Goal: Information Seeking & Learning: Learn about a topic

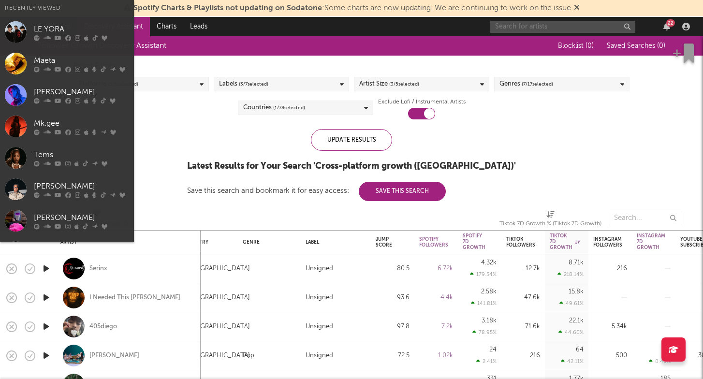
click at [547, 30] on input "text" at bounding box center [562, 27] width 145 height 12
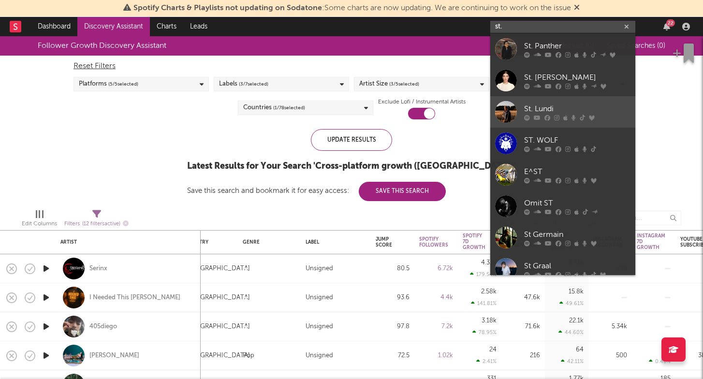
type input "st."
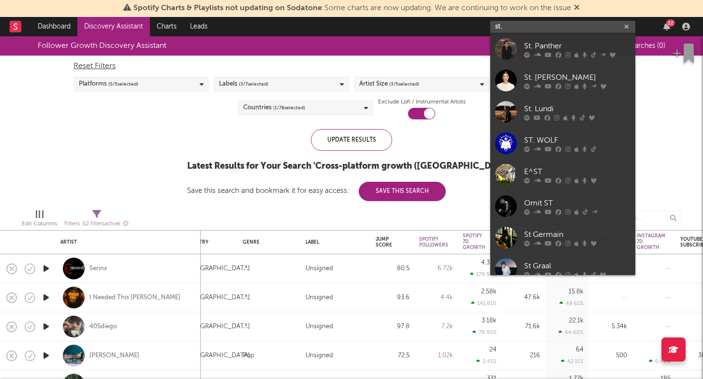
click at [518, 24] on input "st." at bounding box center [562, 27] width 145 height 12
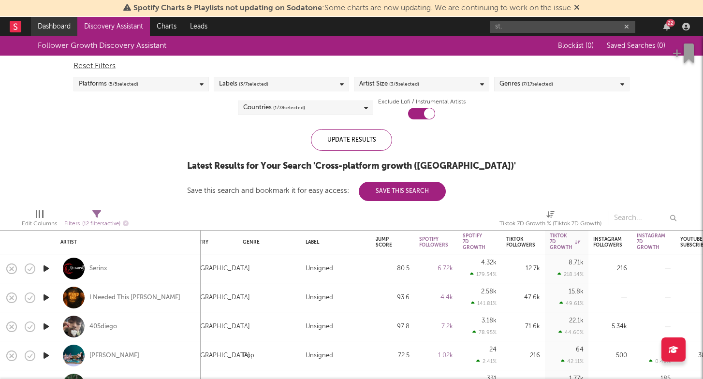
click at [58, 28] on link "Dashboard" at bounding box center [54, 26] width 46 height 19
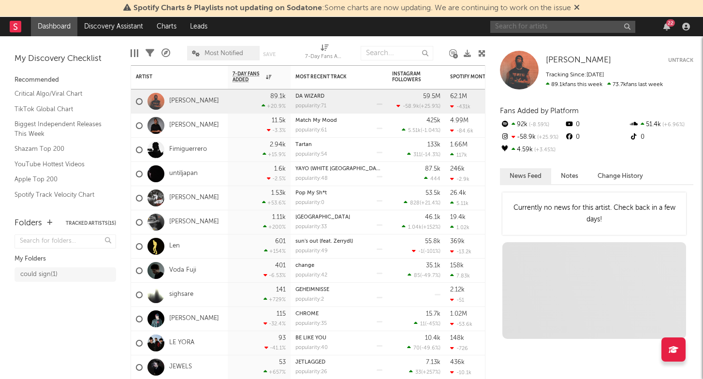
click at [546, 28] on input "text" at bounding box center [562, 27] width 145 height 12
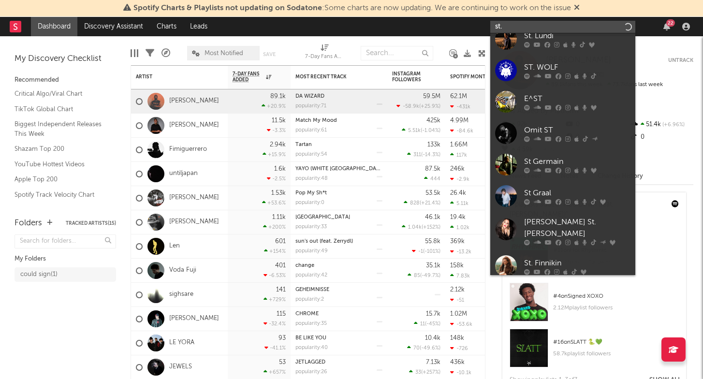
scroll to position [72, 0]
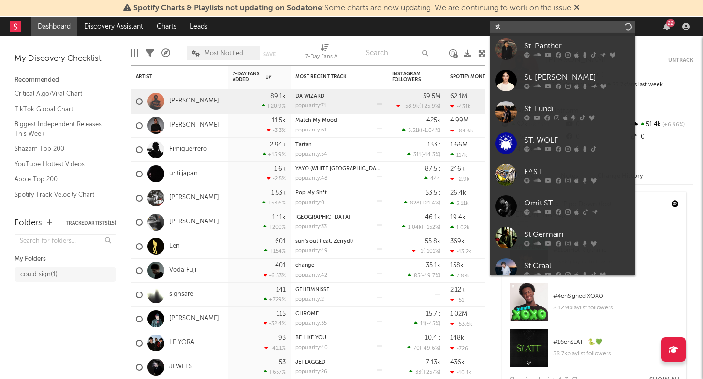
type input "s"
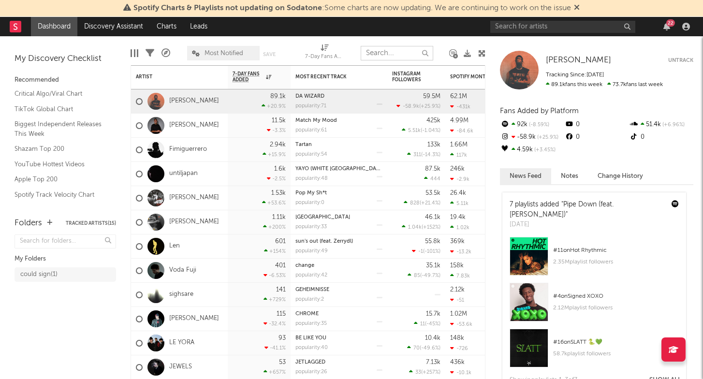
click at [407, 51] on input "text" at bounding box center [397, 53] width 72 height 14
click at [407, 41] on div "Edit Columns Filters A&R Pipeline Most Notified Save Save as 7-Day Fans Added (…" at bounding box center [307, 50] width 355 height 29
click at [138, 25] on link "Discovery Assistant" at bounding box center [113, 26] width 72 height 19
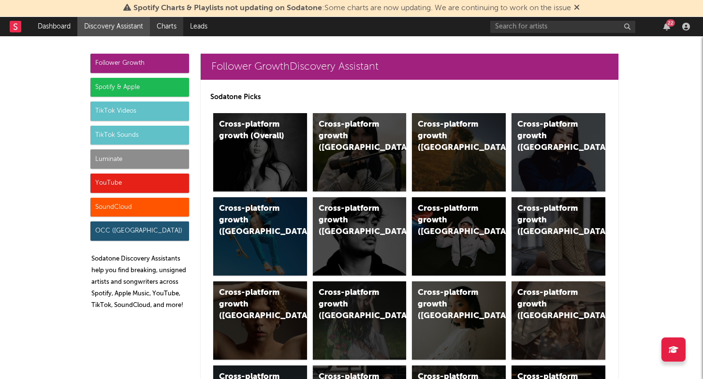
click at [178, 32] on link "Charts" at bounding box center [166, 26] width 33 height 19
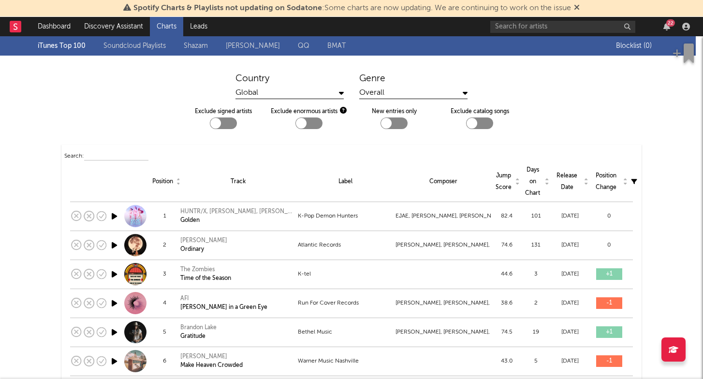
click at [263, 48] on link "Warner Chappell" at bounding box center [253, 46] width 54 height 12
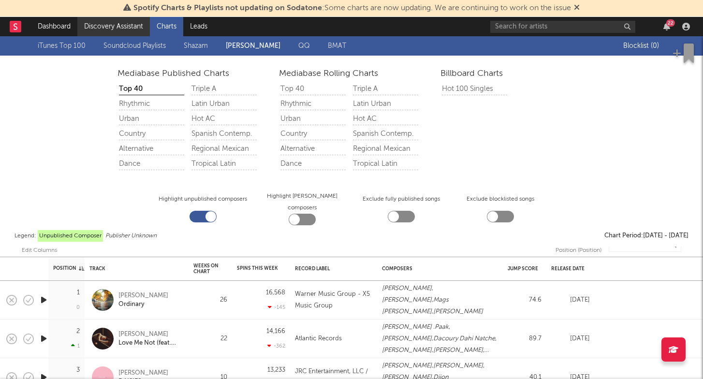
click at [111, 29] on link "Discovery Assistant" at bounding box center [113, 26] width 72 height 19
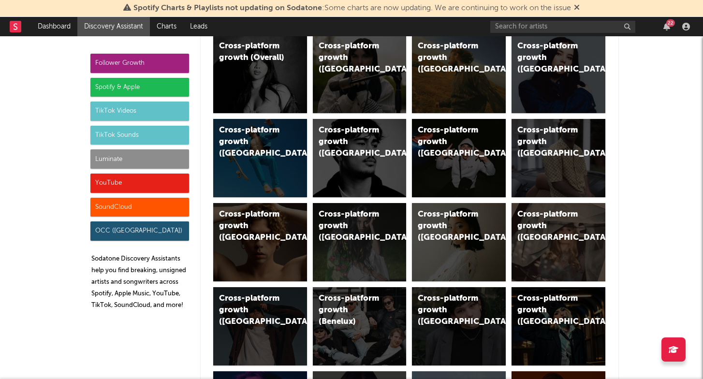
scroll to position [28, 0]
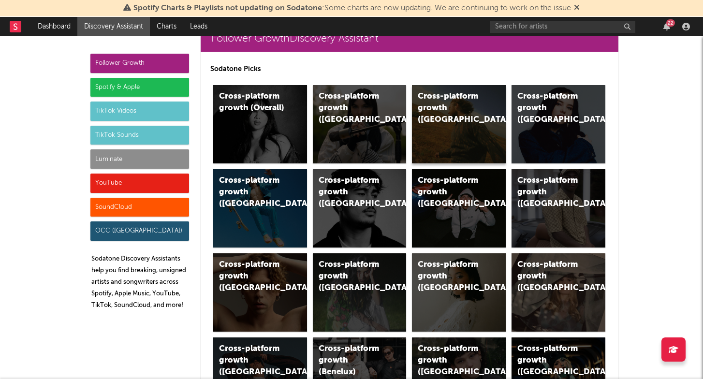
click at [439, 125] on div "Cross-platform growth (US)" at bounding box center [459, 124] width 94 height 78
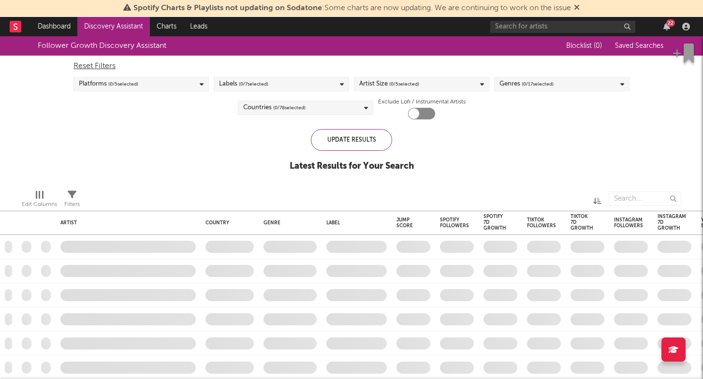
click at [392, 86] on span "( 0 / 5 selected)" at bounding box center [404, 84] width 30 height 12
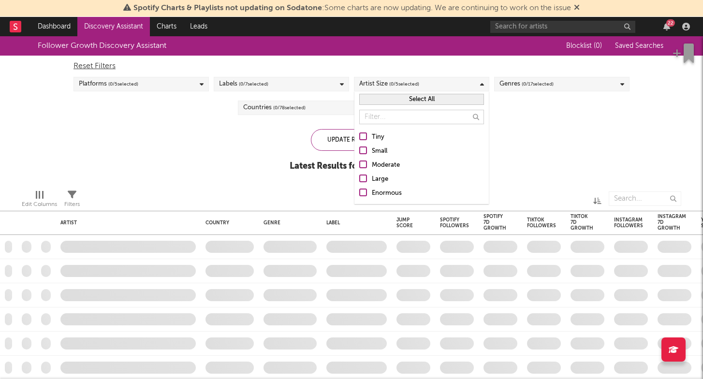
click at [385, 151] on div "Small" at bounding box center [428, 151] width 112 height 12
click at [359, 151] on input "Small" at bounding box center [359, 151] width 0 height 12
click at [384, 161] on div "Moderate" at bounding box center [428, 165] width 112 height 12
click at [359, 161] on input "Moderate" at bounding box center [359, 165] width 0 height 12
checkbox input "true"
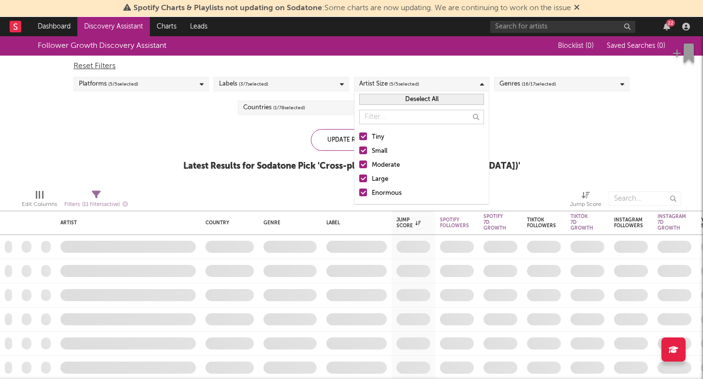
click at [325, 90] on div "Labels ( 3 / 7 selected)" at bounding box center [281, 84] width 135 height 14
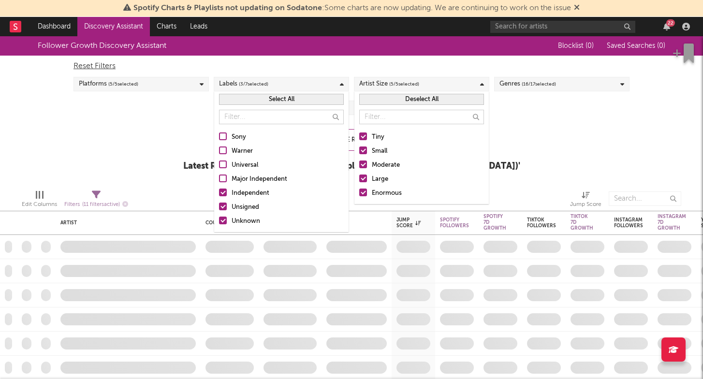
click at [255, 192] on div "Independent" at bounding box center [287, 194] width 112 height 12
click at [219, 192] on input "Independent" at bounding box center [219, 194] width 0 height 12
click at [252, 216] on div "Unknown" at bounding box center [287, 222] width 112 height 12
click at [219, 216] on input "Unknown" at bounding box center [219, 222] width 0 height 12
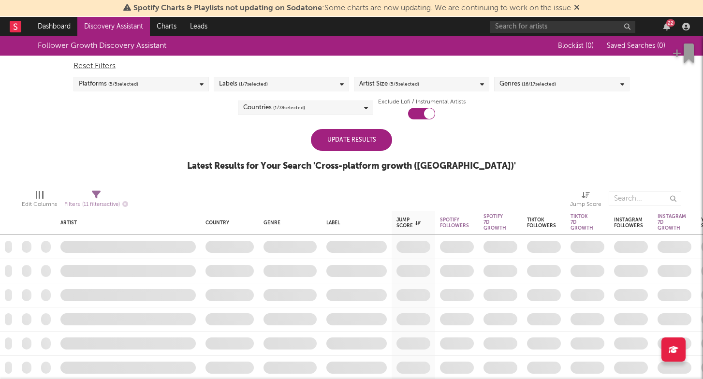
click at [198, 148] on div "Follower Growth Discovery Assistant Blocklist ( 0 ) Saved Searches ( 0 ) Reset …" at bounding box center [351, 108] width 703 height 145
click at [367, 135] on div "Update Results" at bounding box center [351, 140] width 81 height 22
click at [162, 80] on div "Platforms ( 5 / 5 selected)" at bounding box center [140, 84] width 135 height 14
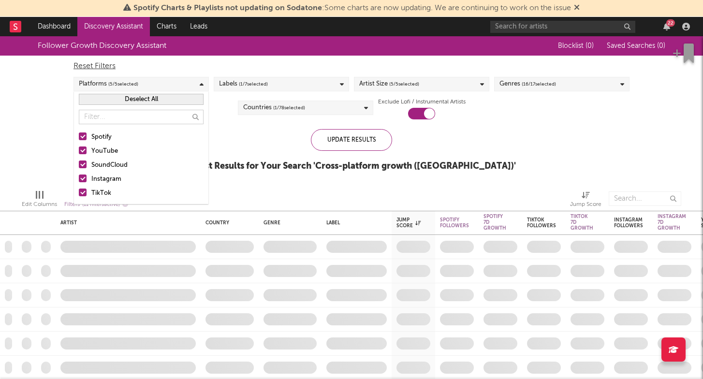
click at [162, 80] on div "Platforms ( 5 / 5 selected)" at bounding box center [140, 84] width 135 height 14
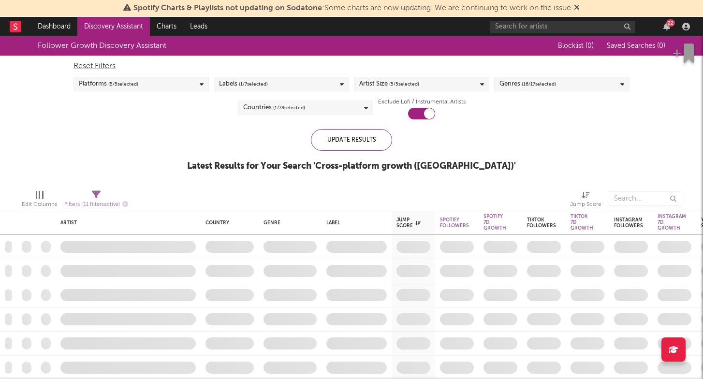
click at [614, 95] on div "Reset Filters Platforms ( 5 / 5 selected) Labels ( 1 / 7 selected) Artist Size …" at bounding box center [351, 88] width 565 height 64
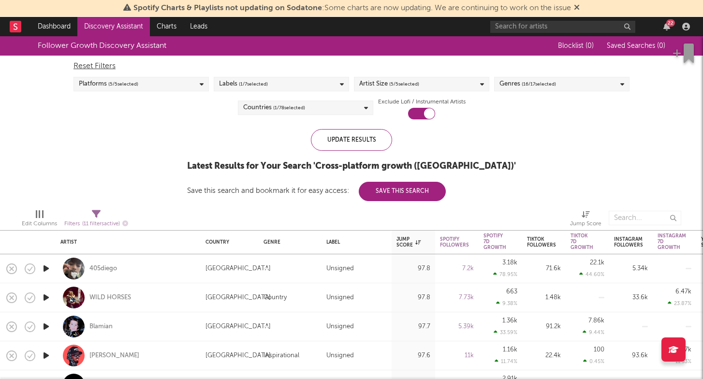
click at [614, 82] on div "Genres ( 16 / 17 selected)" at bounding box center [561, 84] width 135 height 14
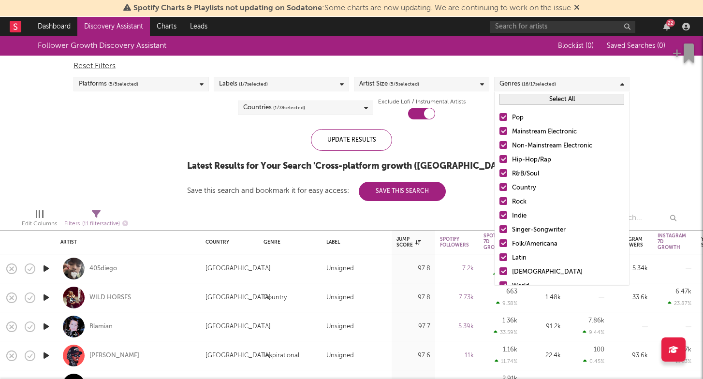
click at [614, 82] on div "Genres ( 16 / 17 selected)" at bounding box center [561, 84] width 135 height 14
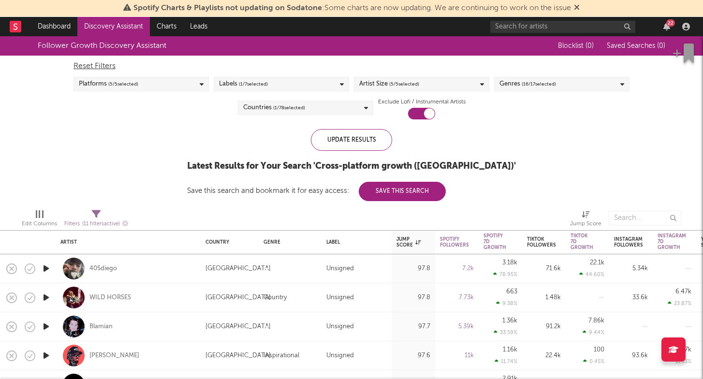
click at [614, 82] on div "Genres ( 16 / 17 selected)" at bounding box center [561, 84] width 135 height 14
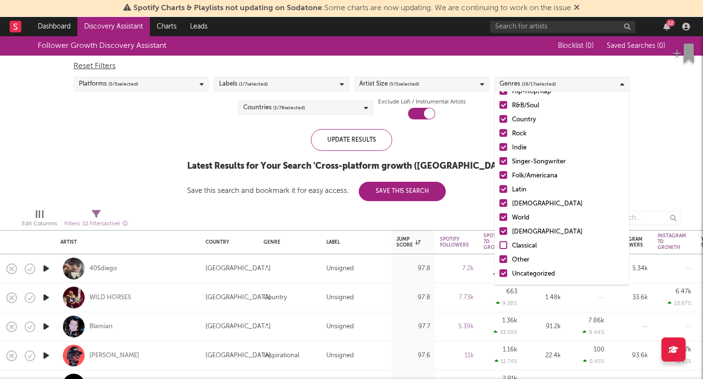
scroll to position [68, 0]
click at [544, 174] on div "Folk/Americana" at bounding box center [568, 176] width 112 height 12
click at [499, 174] on input "Folk/Americana" at bounding box center [499, 176] width 0 height 12
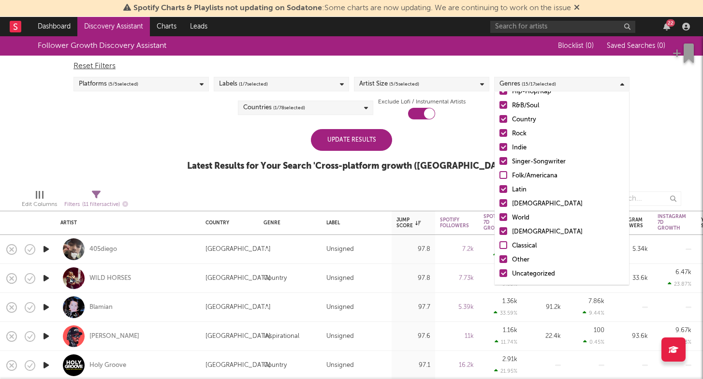
click at [544, 165] on div "Singer-Songwriter" at bounding box center [568, 162] width 112 height 12
click at [499, 165] on input "Singer-Songwriter" at bounding box center [499, 162] width 0 height 12
click at [544, 149] on div "Indie" at bounding box center [568, 148] width 112 height 12
click at [499, 149] on input "Indie" at bounding box center [499, 148] width 0 height 12
click at [541, 135] on div "Rock" at bounding box center [568, 134] width 112 height 12
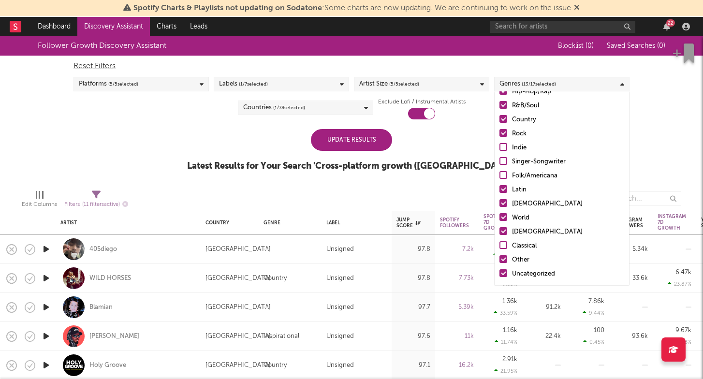
click at [499, 135] on input "Rock" at bounding box center [499, 134] width 0 height 12
click at [541, 122] on div "Country" at bounding box center [568, 120] width 112 height 12
click at [499, 122] on input "Country" at bounding box center [499, 120] width 0 height 12
click at [515, 190] on div "Latin" at bounding box center [568, 190] width 112 height 12
click at [499, 190] on input "Latin" at bounding box center [499, 190] width 0 height 12
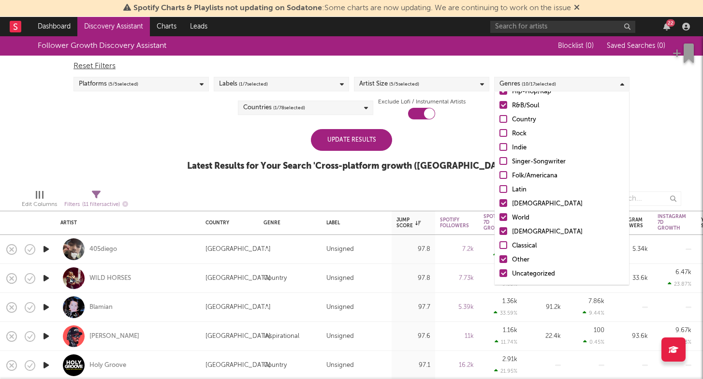
click at [516, 202] on div "African" at bounding box center [568, 204] width 112 height 12
click at [499, 202] on input "African" at bounding box center [499, 204] width 0 height 12
click at [514, 221] on div "World" at bounding box center [568, 218] width 112 height 12
click at [499, 221] on input "World" at bounding box center [499, 218] width 0 height 12
click at [521, 236] on div "Christian" at bounding box center [568, 232] width 112 height 12
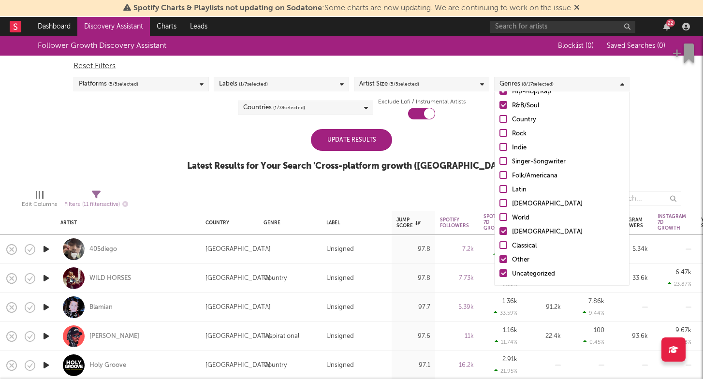
click at [499, 236] on input "Christian" at bounding box center [499, 232] width 0 height 12
click at [518, 266] on div "Pop Mainstream Electronic Non-Mainstream Electronic Hip-Hop/Rap R&B/Soul Countr…" at bounding box center [561, 161] width 134 height 245
click at [519, 260] on div "Other" at bounding box center [568, 260] width 112 height 12
click at [499, 260] on input "Other" at bounding box center [499, 260] width 0 height 12
click at [510, 274] on label "Uncategorized" at bounding box center [561, 274] width 125 height 12
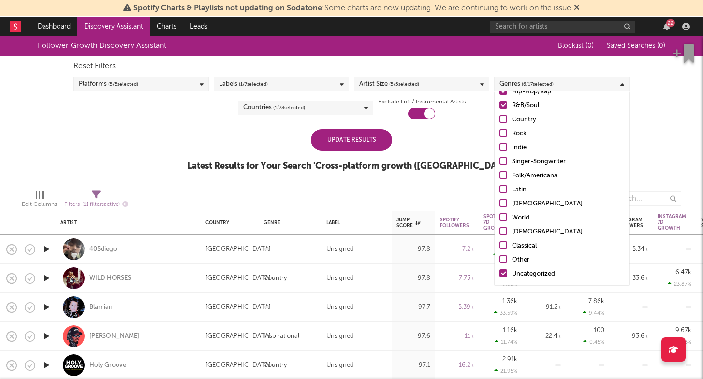
click at [499, 274] on input "Uncategorized" at bounding box center [499, 274] width 0 height 12
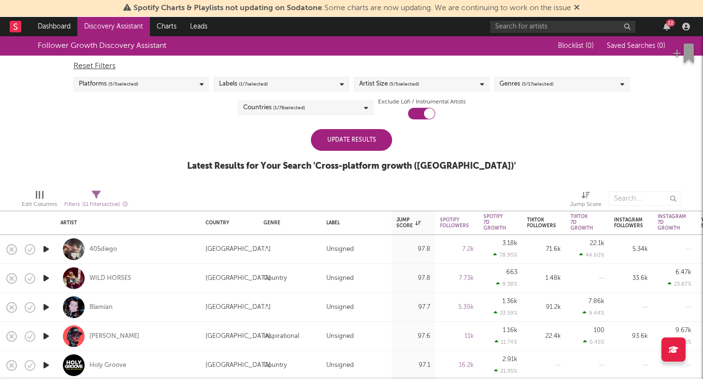
click at [652, 173] on div "Follower Growth Discovery Assistant Blocklist ( 0 ) Saved Searches ( 0 ) Reset …" at bounding box center [351, 108] width 703 height 145
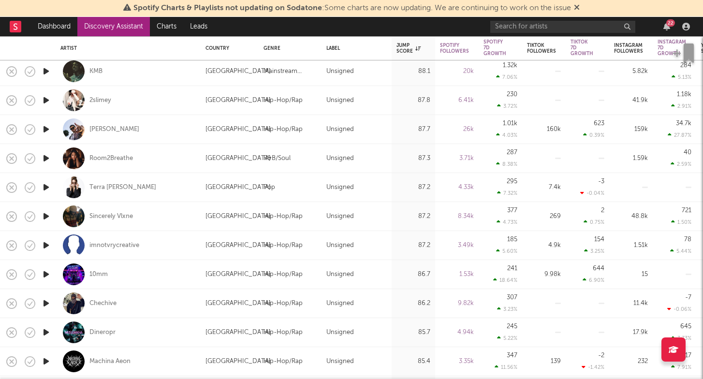
click at [549, 19] on div "22" at bounding box center [591, 26] width 203 height 19
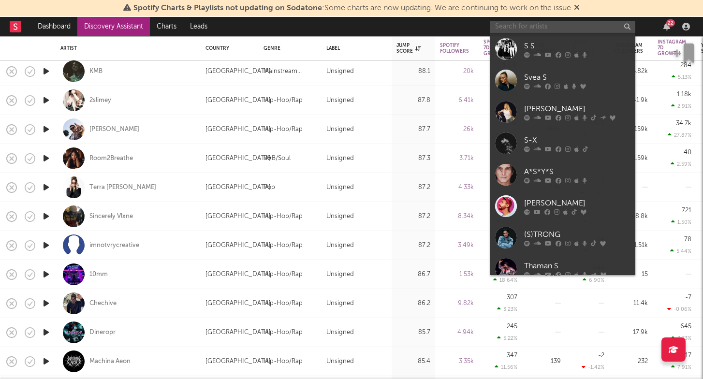
click at [545, 24] on input "text" at bounding box center [562, 27] width 145 height 12
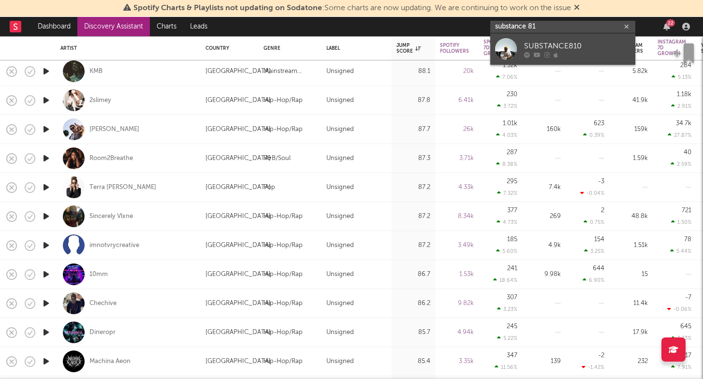
type input "substance 81"
click at [555, 58] on icon at bounding box center [555, 55] width 4 height 6
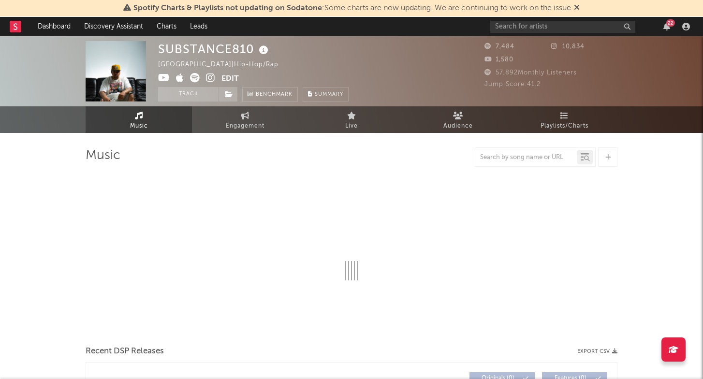
select select "6m"
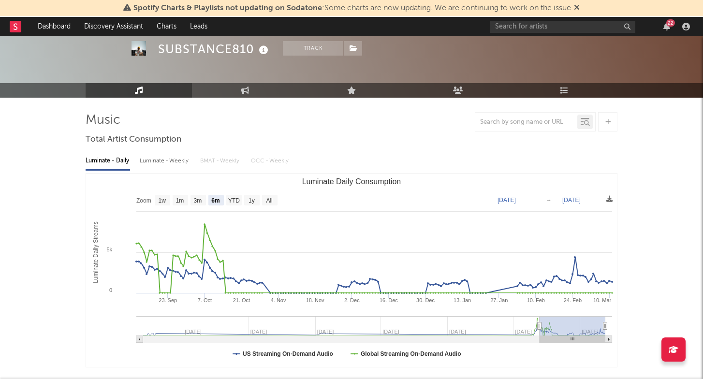
scroll to position [36, 0]
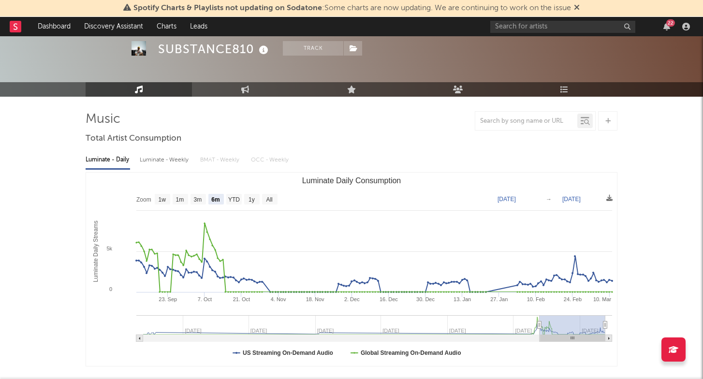
click at [161, 158] on div "Luminate - Weekly" at bounding box center [165, 160] width 51 height 16
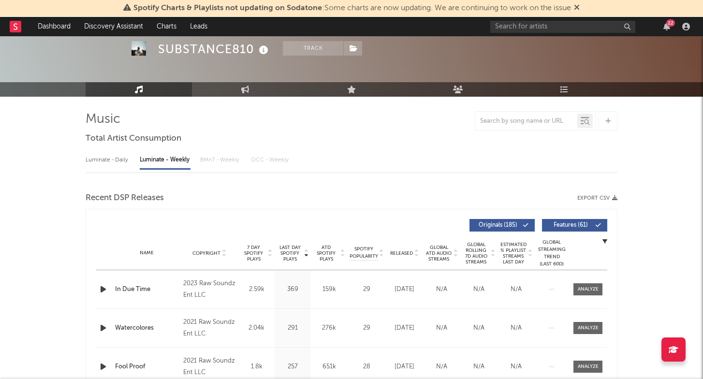
select select "6m"
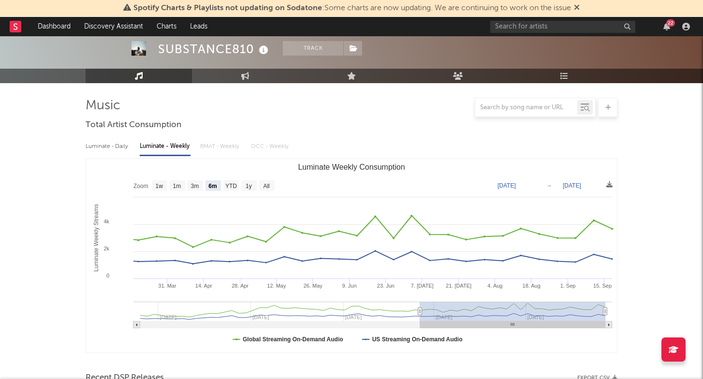
scroll to position [40, 0]
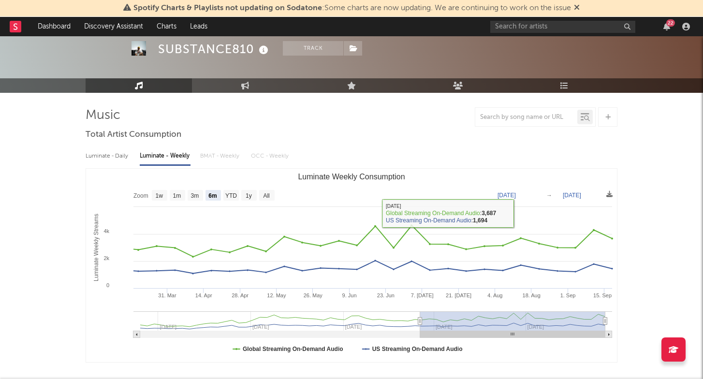
click at [232, 155] on div "Luminate - Daily Luminate - Weekly BMAT - Weekly OCC - Weekly" at bounding box center [352, 156] width 532 height 16
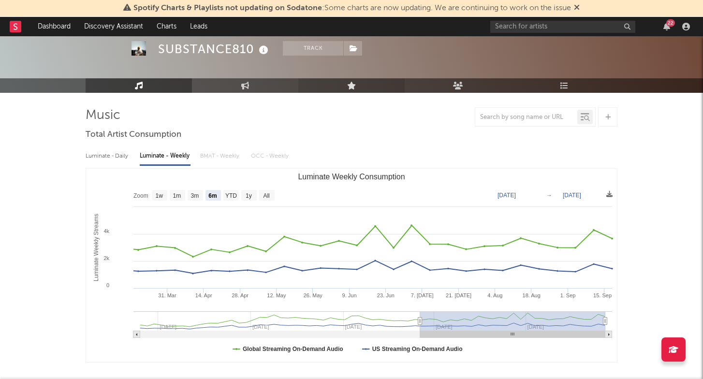
click at [337, 84] on link "Live" at bounding box center [351, 85] width 106 height 14
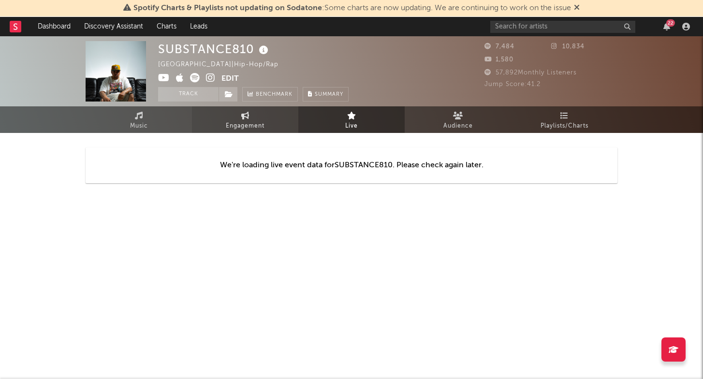
click at [271, 130] on link "Engagement" at bounding box center [245, 119] width 106 height 27
select select "1w"
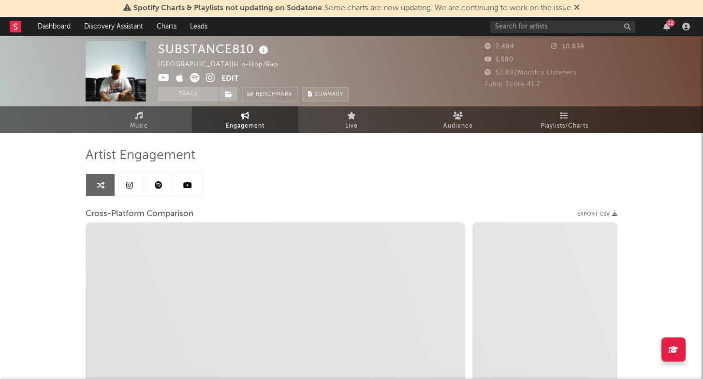
click at [323, 99] on button "Summary" at bounding box center [326, 94] width 46 height 14
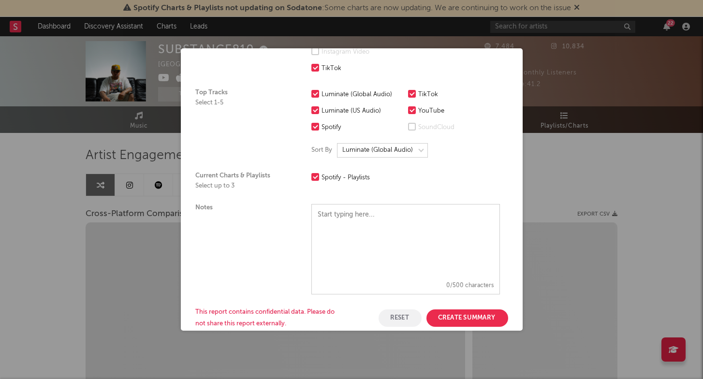
scroll to position [231, 0]
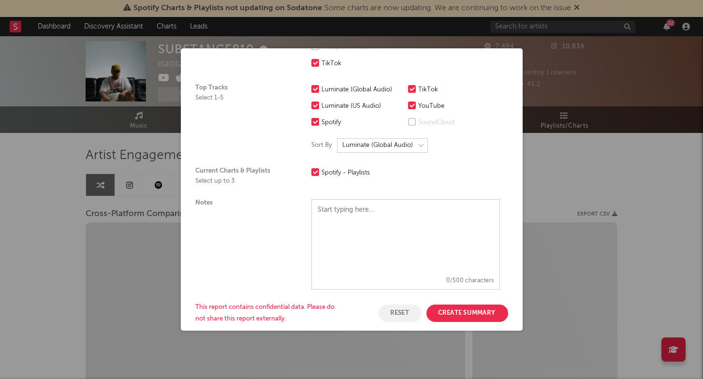
click at [465, 308] on button "Create Summary" at bounding box center [467, 312] width 82 height 17
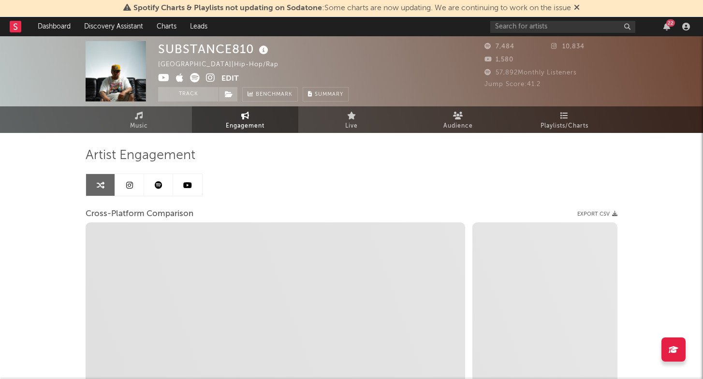
scroll to position [0, 0]
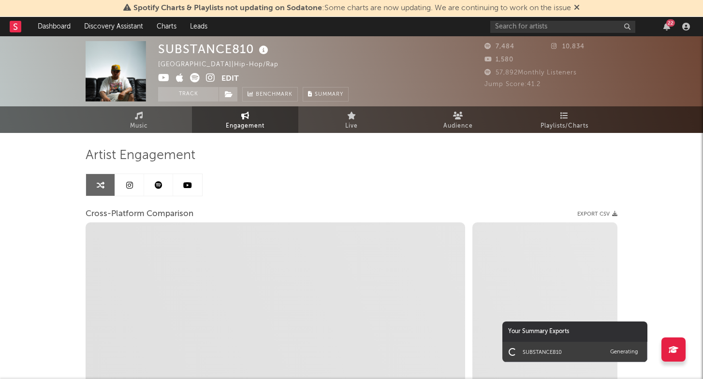
select select "1m"
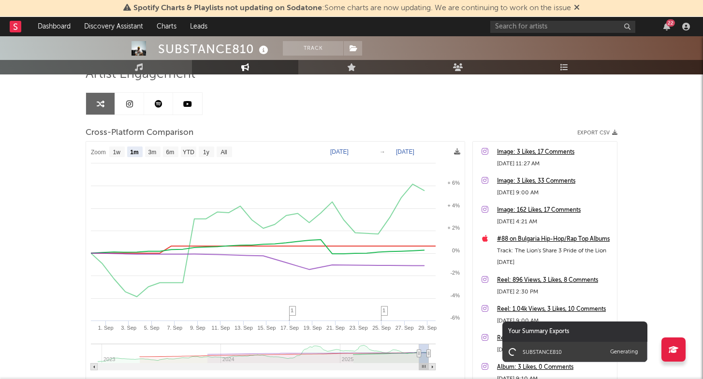
click at [550, 153] on div "Image: 3 Likes, 17 Comments" at bounding box center [554, 152] width 115 height 12
click at [328, 47] on button "Track" at bounding box center [313, 48] width 60 height 14
select select "1w"
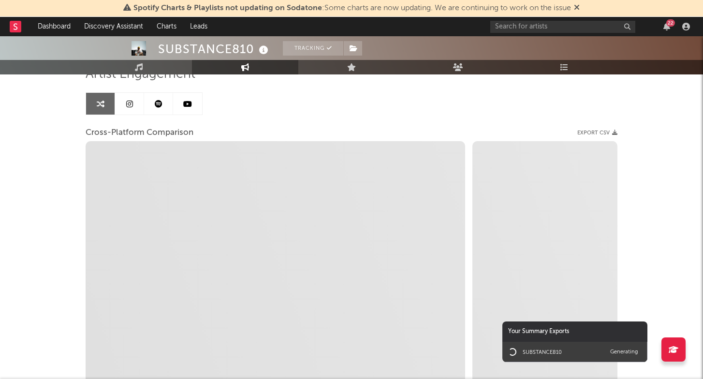
select select "1m"
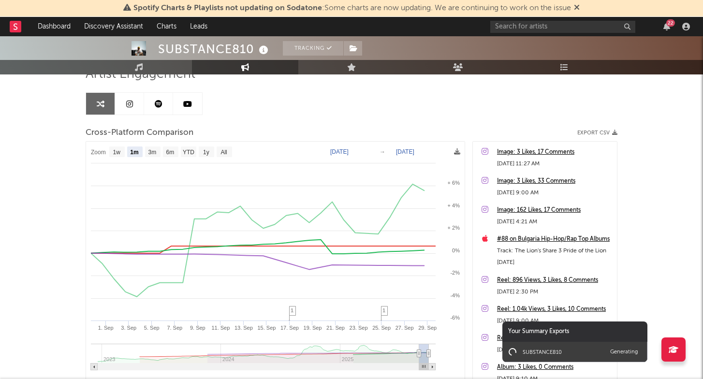
click at [552, 20] on div "22" at bounding box center [591, 26] width 203 height 19
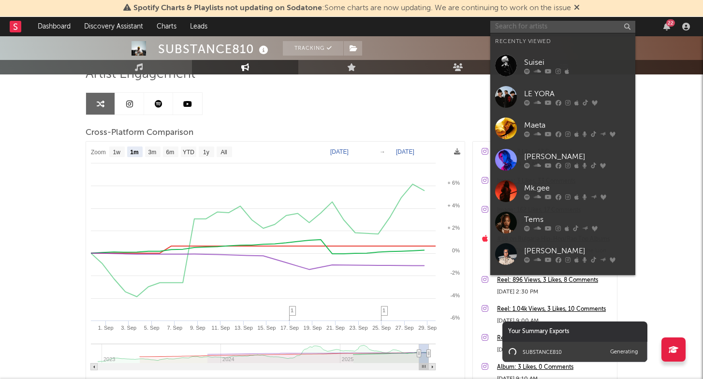
click at [553, 28] on input "text" at bounding box center [562, 27] width 145 height 12
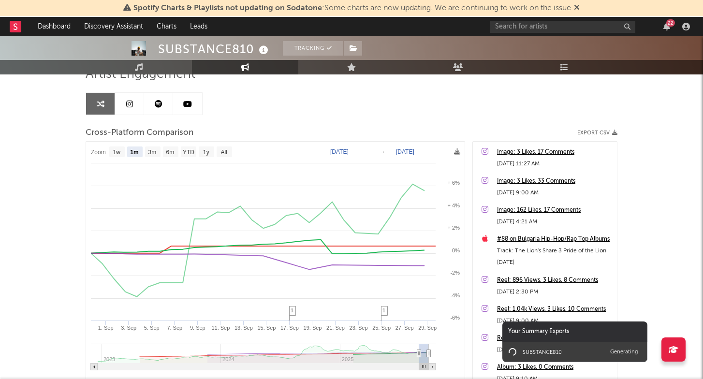
click at [577, 10] on icon at bounding box center [577, 7] width 6 height 8
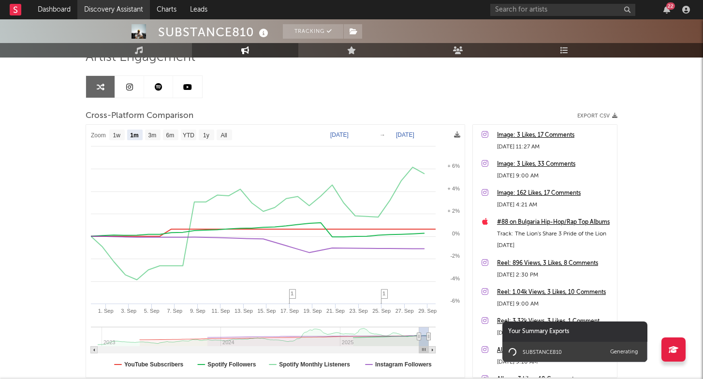
click at [110, 8] on link "Discovery Assistant" at bounding box center [113, 9] width 72 height 19
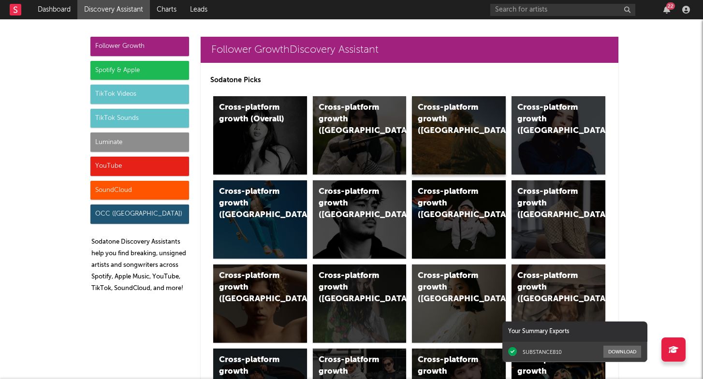
click at [450, 145] on div "Cross-platform growth (US)" at bounding box center [459, 135] width 94 height 78
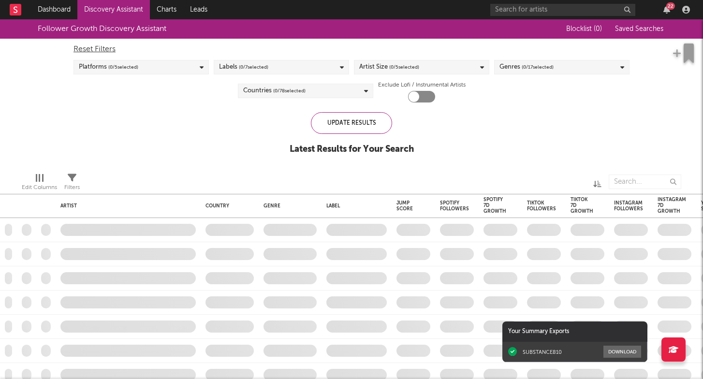
checkbox input "true"
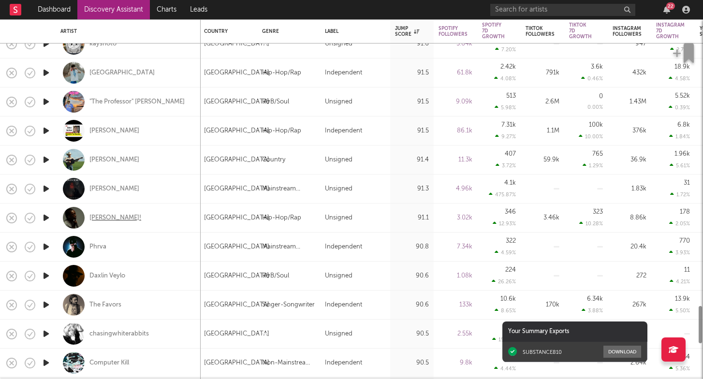
click at [96, 215] on div "Yves!" at bounding box center [115, 218] width 52 height 9
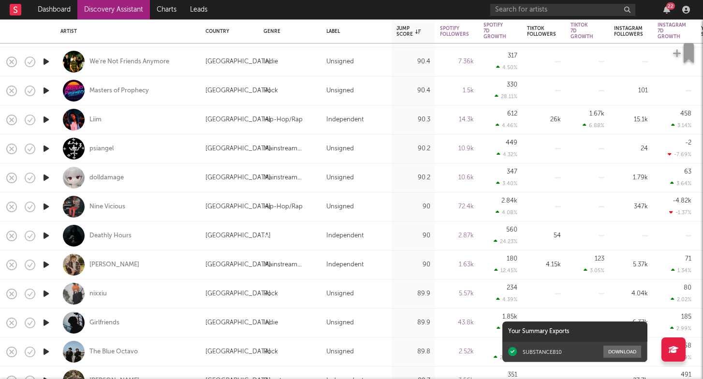
click at [548, 17] on div "22" at bounding box center [591, 9] width 203 height 19
click at [549, 13] on input "e" at bounding box center [562, 10] width 145 height 12
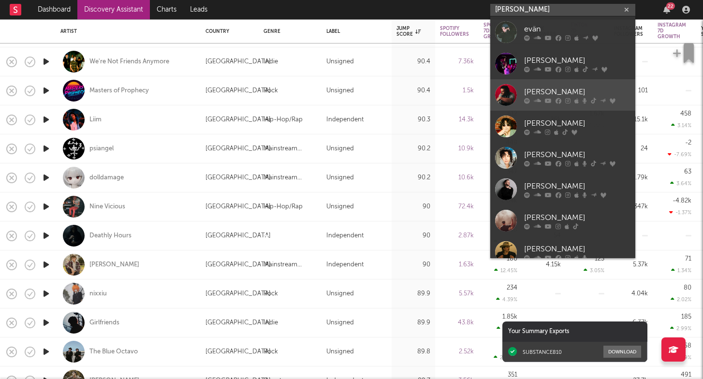
type input "Evan ho"
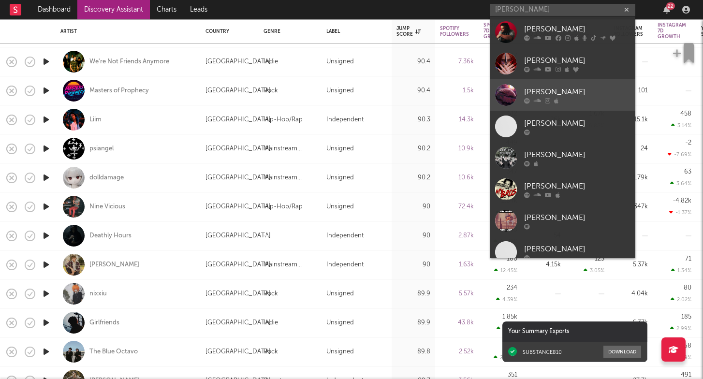
click at [589, 87] on div "Evan Holt" at bounding box center [577, 92] width 106 height 12
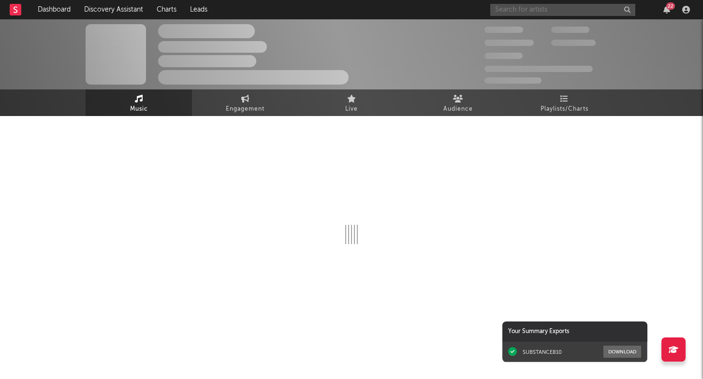
click at [559, 6] on input "text" at bounding box center [562, 10] width 145 height 12
type input "evan"
select select "1w"
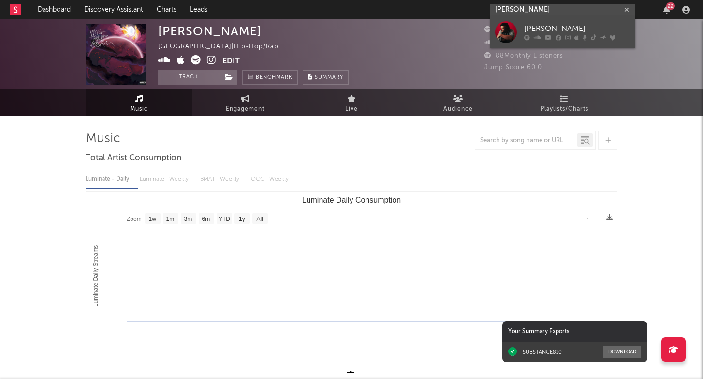
type input "Evan honer"
click at [524, 34] on div "Evan Honer" at bounding box center [577, 29] width 106 height 12
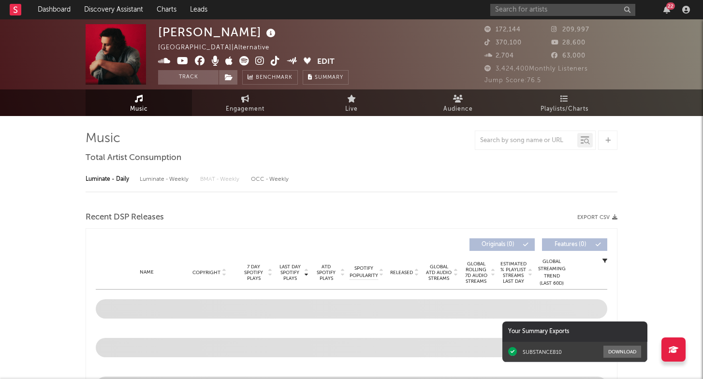
select select "6m"
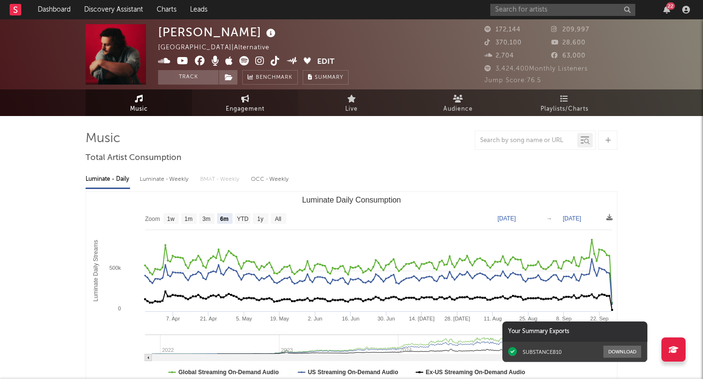
click at [247, 101] on icon at bounding box center [245, 99] width 8 height 8
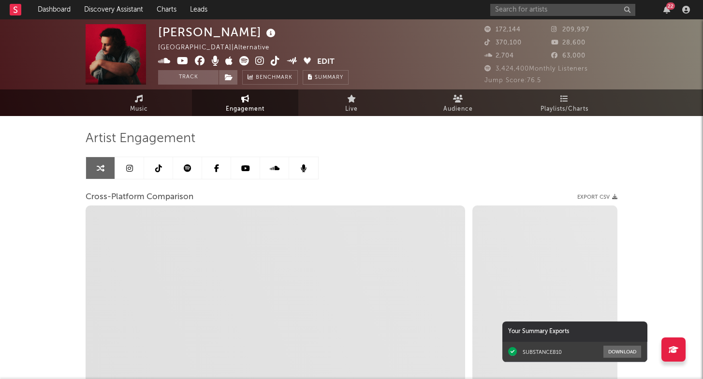
select select "1w"
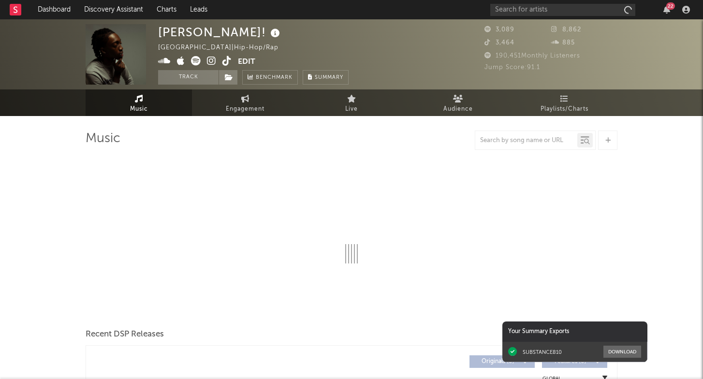
select select "1w"
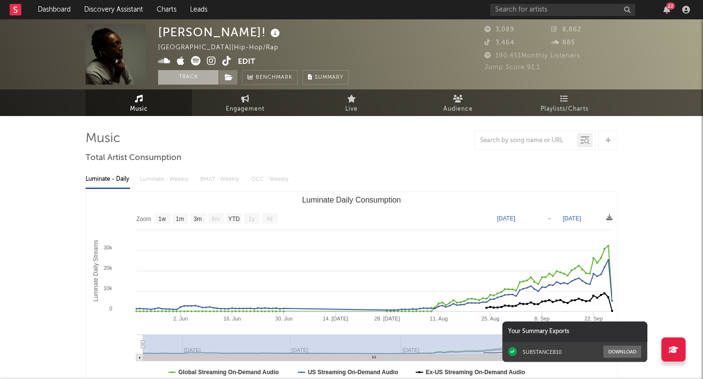
click at [193, 77] on button "Track" at bounding box center [188, 77] width 60 height 14
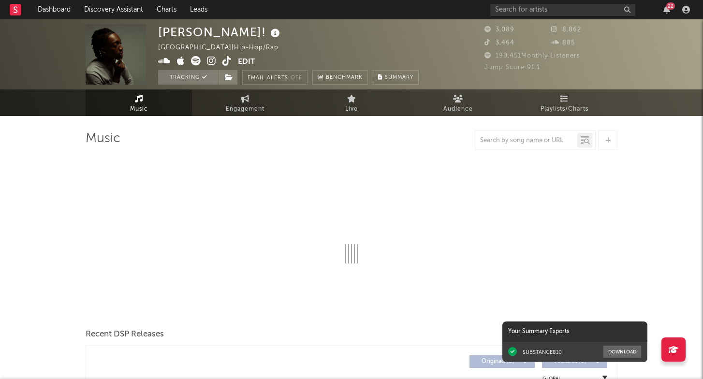
select select "1w"
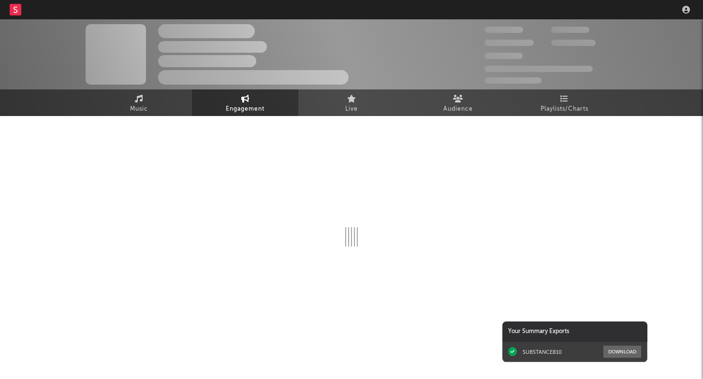
select select "1w"
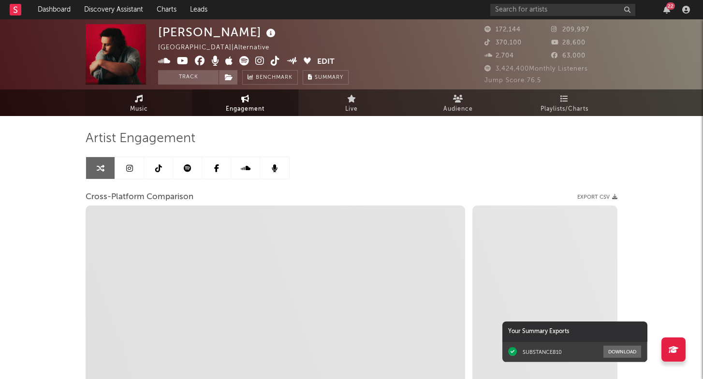
click at [165, 101] on link "Music" at bounding box center [139, 102] width 106 height 27
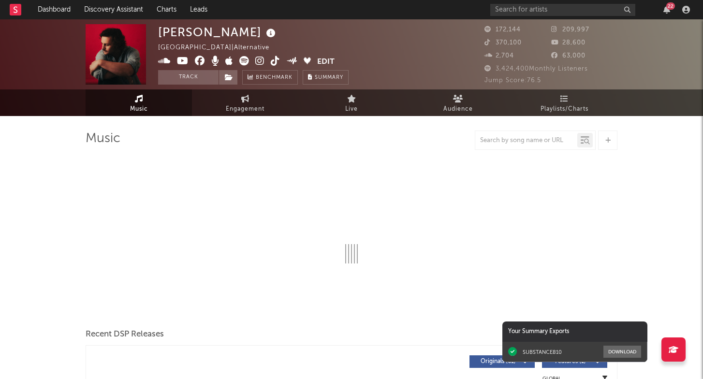
select select "6m"
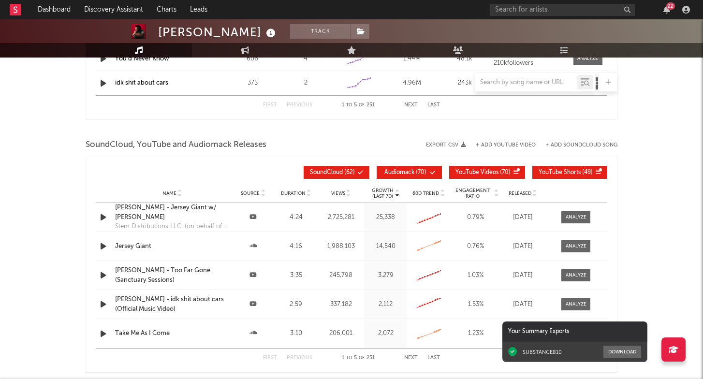
scroll to position [1031, 0]
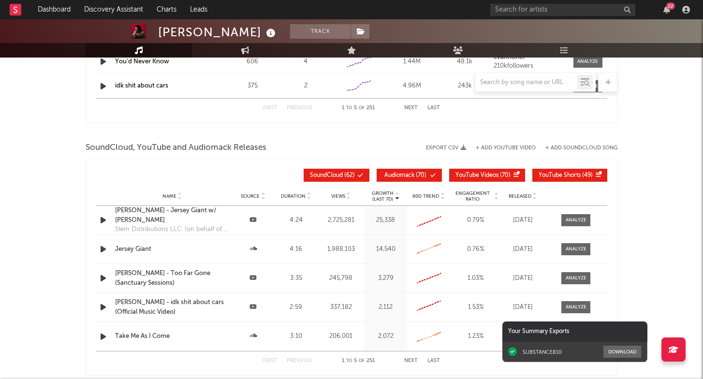
select select "1m"
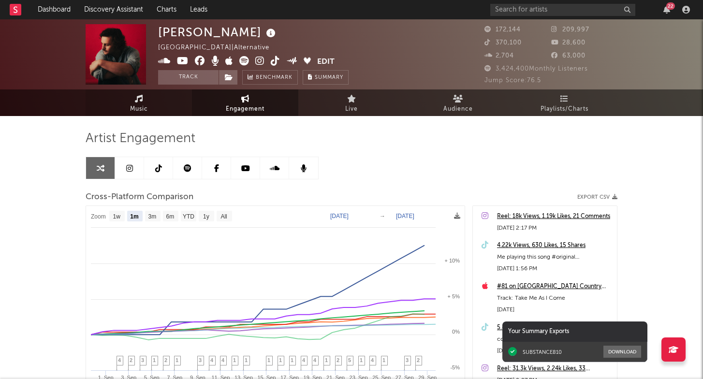
click at [154, 105] on link "Music" at bounding box center [139, 102] width 106 height 27
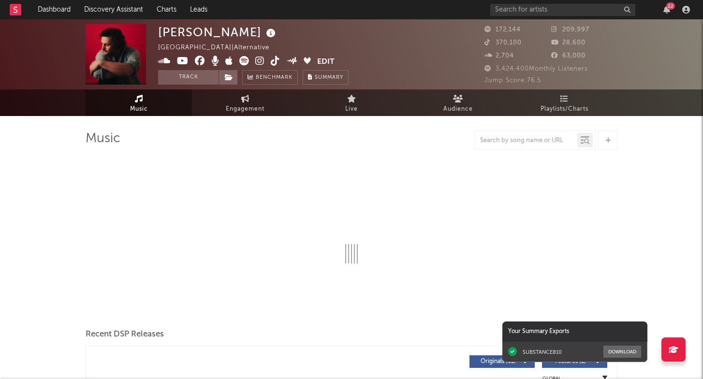
select select "6m"
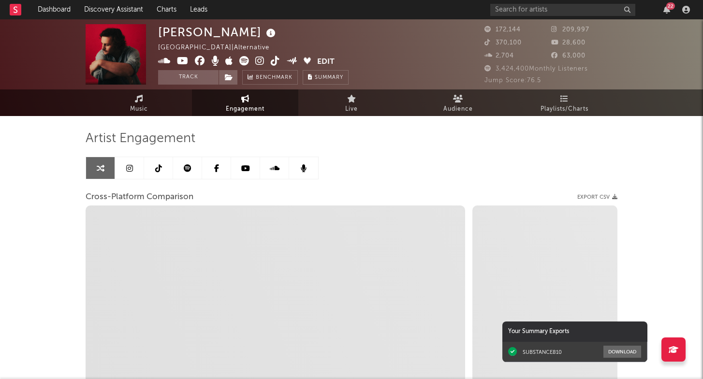
select select "1w"
click at [114, 5] on link "Discovery Assistant" at bounding box center [113, 9] width 72 height 19
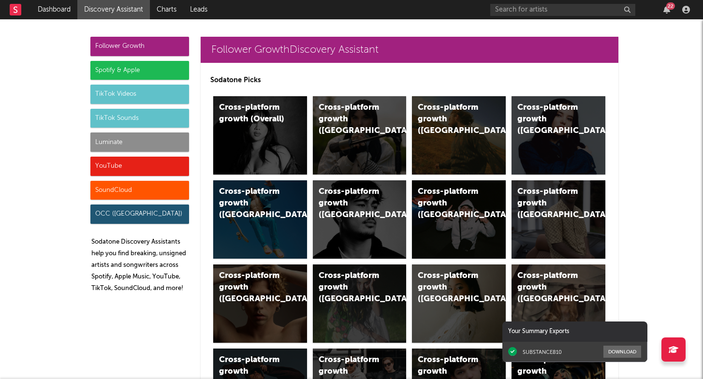
click at [666, 6] on div "22" at bounding box center [670, 5] width 9 height 7
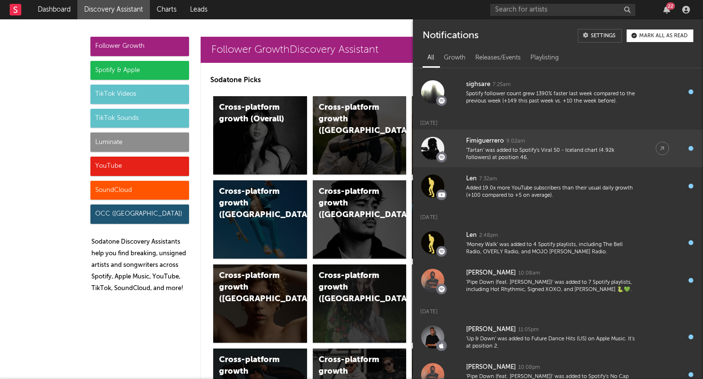
scroll to position [12, 0]
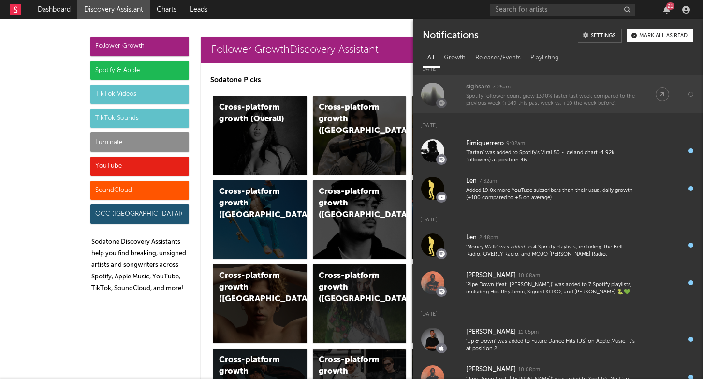
click at [555, 86] on div "sighsare 7:25am" at bounding box center [551, 87] width 170 height 12
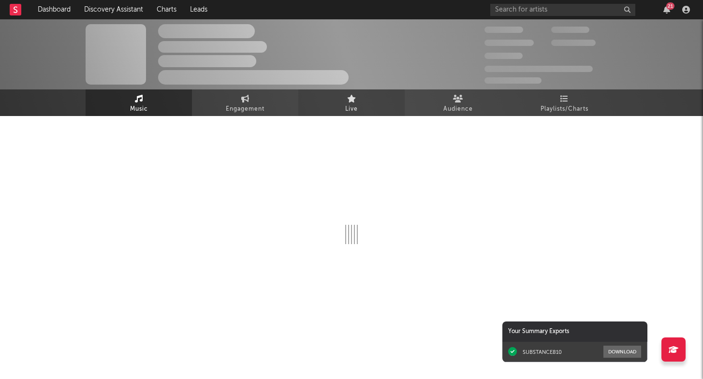
select select "6m"
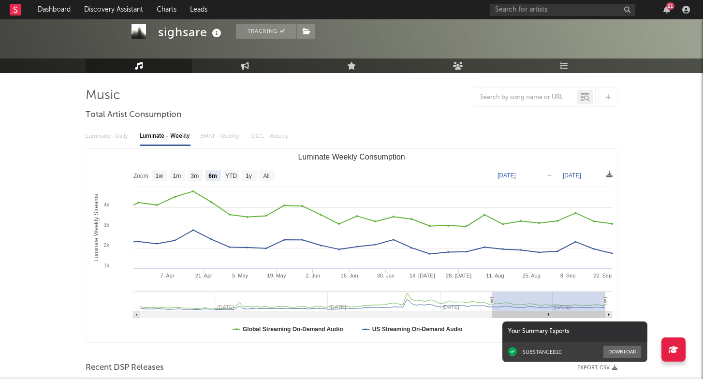
scroll to position [34, 0]
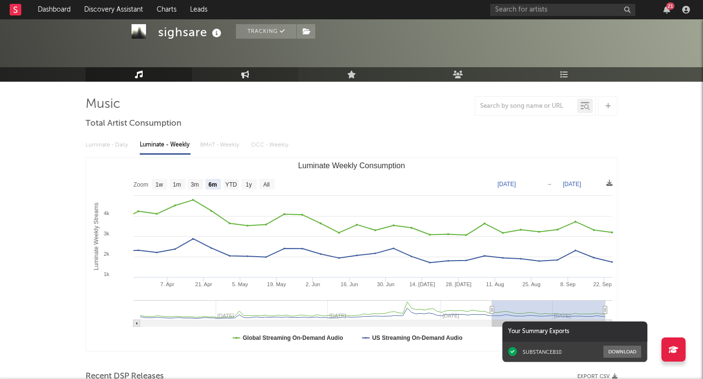
click at [246, 72] on icon at bounding box center [245, 75] width 8 height 8
select select "1m"
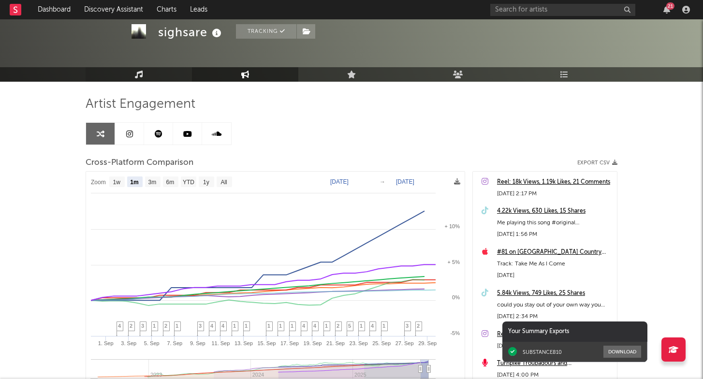
click at [165, 79] on link "Music" at bounding box center [139, 74] width 106 height 14
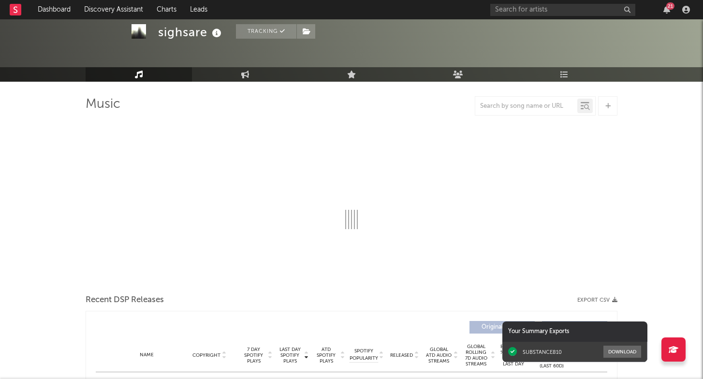
select select "6m"
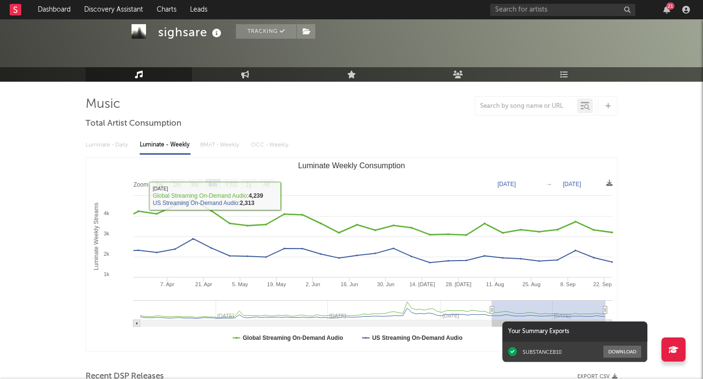
click at [124, 175] on rect "Luminate Weekly Consumption" at bounding box center [351, 254] width 531 height 193
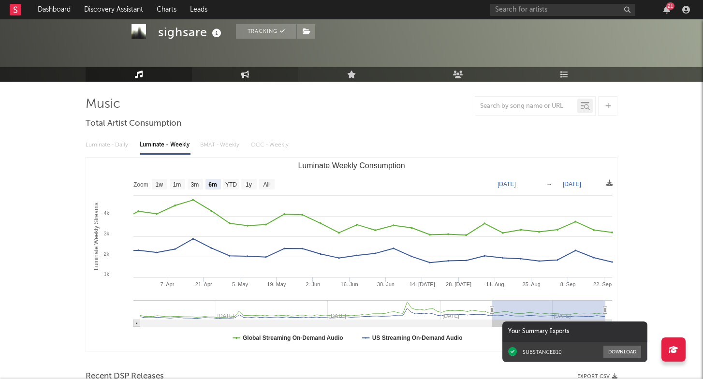
click at [259, 71] on link "Engagement" at bounding box center [245, 74] width 106 height 14
select select "1w"
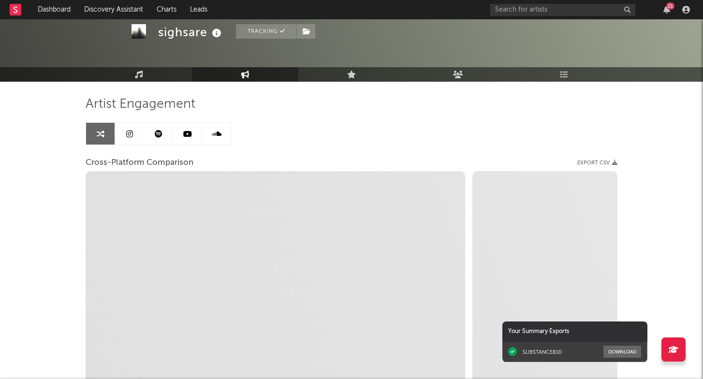
select select "1m"
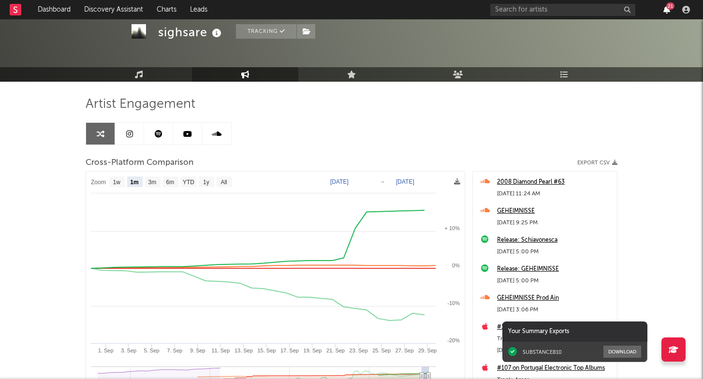
click at [668, 13] on icon "button" at bounding box center [666, 10] width 7 height 8
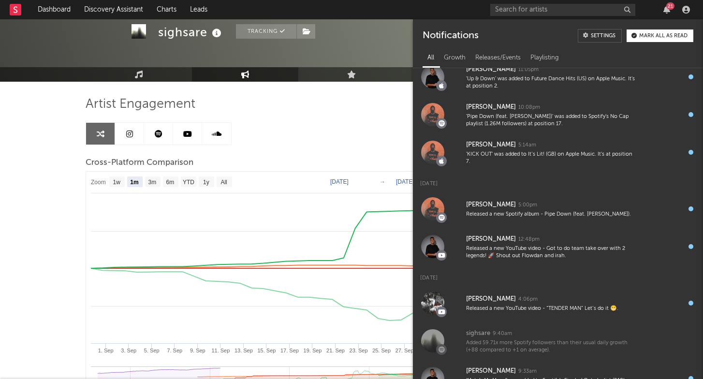
scroll to position [292, 0]
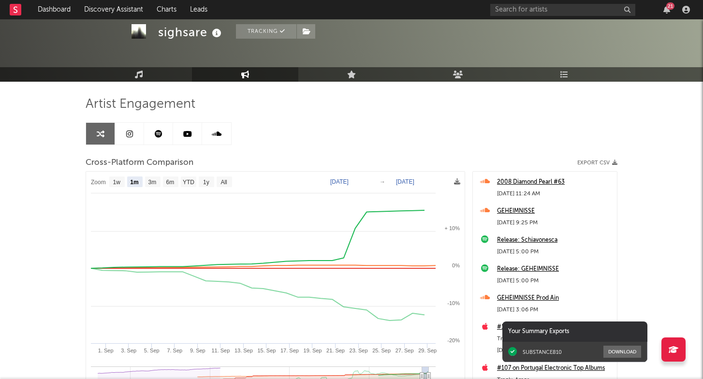
click at [373, 131] on div "Artist Engagement Cross-Platform Comparison Export CSV Zoom 1w 1m 3m 6m YTD 1y …" at bounding box center [352, 260] width 532 height 329
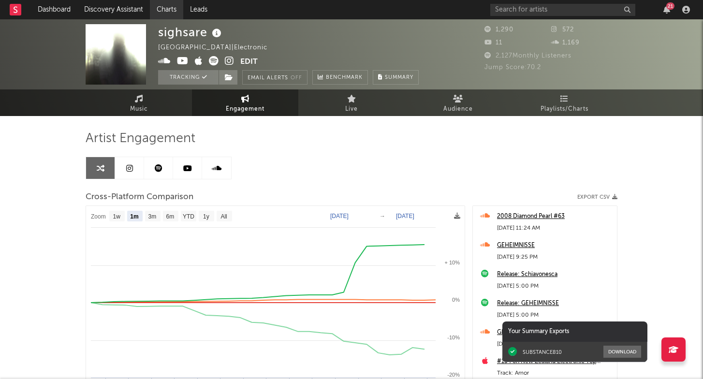
scroll to position [0, 0]
click at [130, 8] on link "Discovery Assistant" at bounding box center [113, 9] width 72 height 19
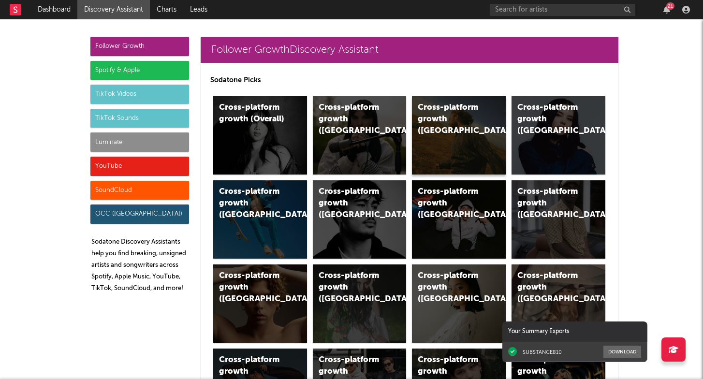
click at [460, 126] on div "Cross-platform growth (US)" at bounding box center [459, 135] width 94 height 78
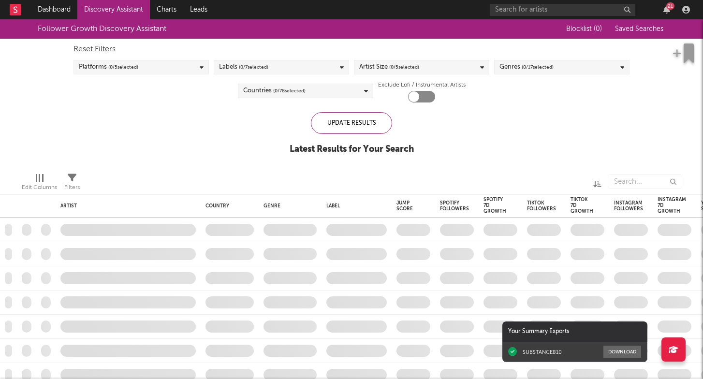
checkbox input "true"
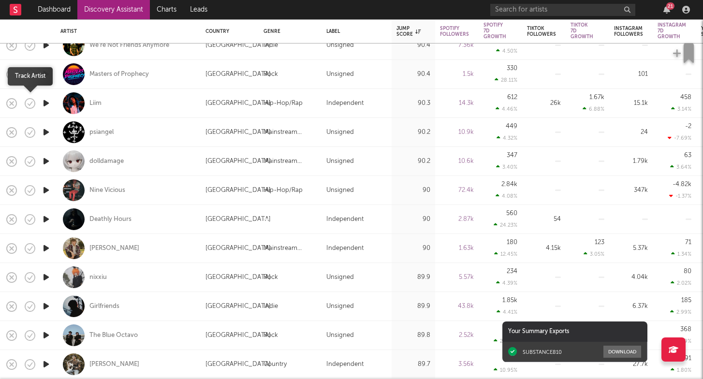
click at [32, 104] on icon "button" at bounding box center [30, 104] width 14 height 14
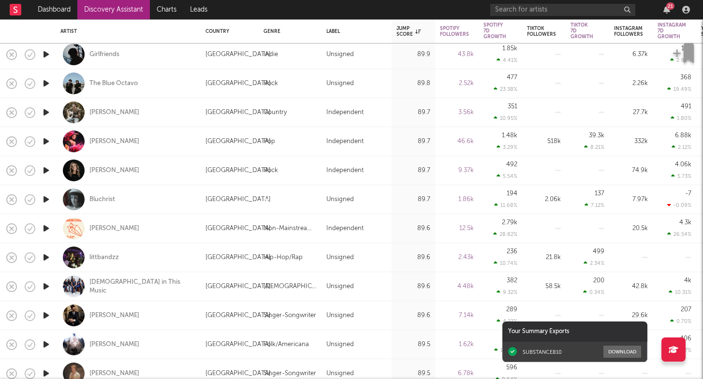
click at [149, 257] on div "littbandzz" at bounding box center [127, 257] width 135 height 29
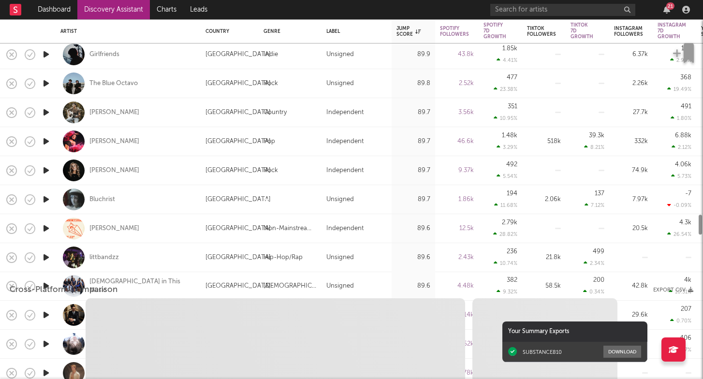
select select "1w"
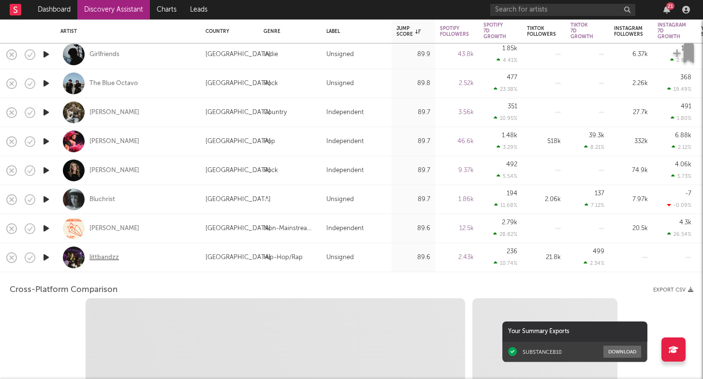
click at [104, 254] on div "littbandzz" at bounding box center [103, 257] width 29 height 9
select select "1w"
select select "1m"
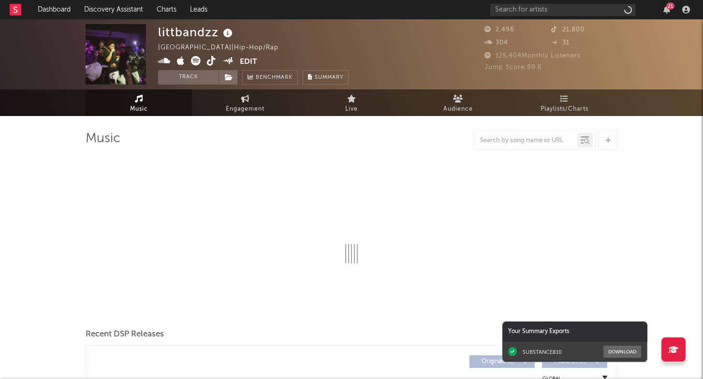
select select "1w"
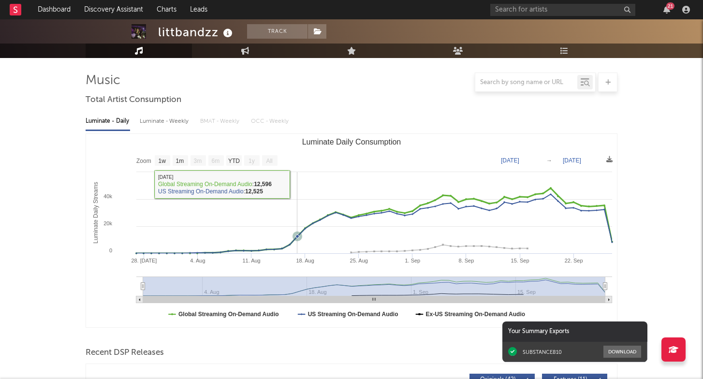
scroll to position [59, 0]
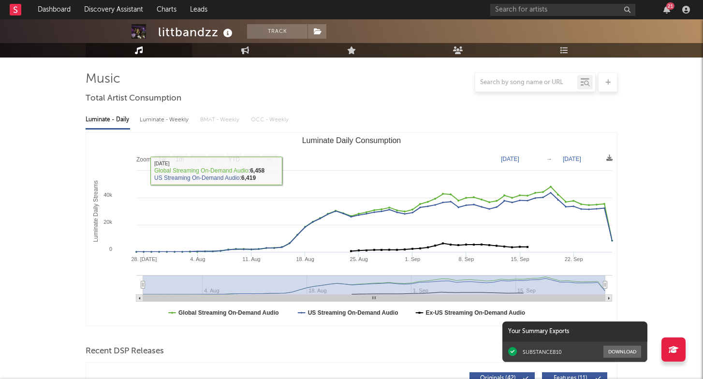
click at [173, 118] on div "Luminate - Weekly" at bounding box center [165, 120] width 51 height 16
select select "1w"
